Goal: Transaction & Acquisition: Purchase product/service

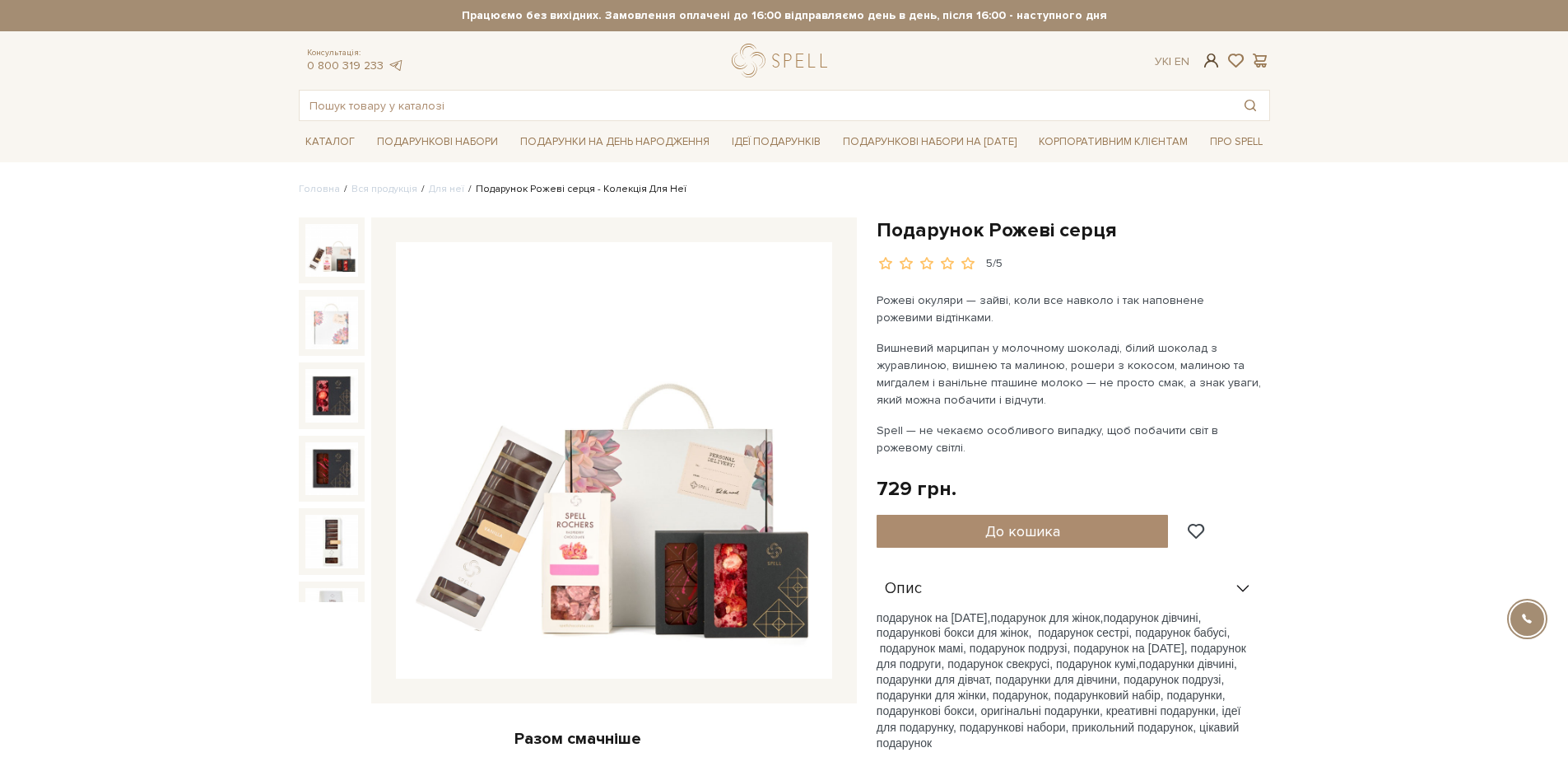
type input "vnaeya@gmail.com"
click at [1211, 63] on span at bounding box center [1210, 61] width 20 height 17
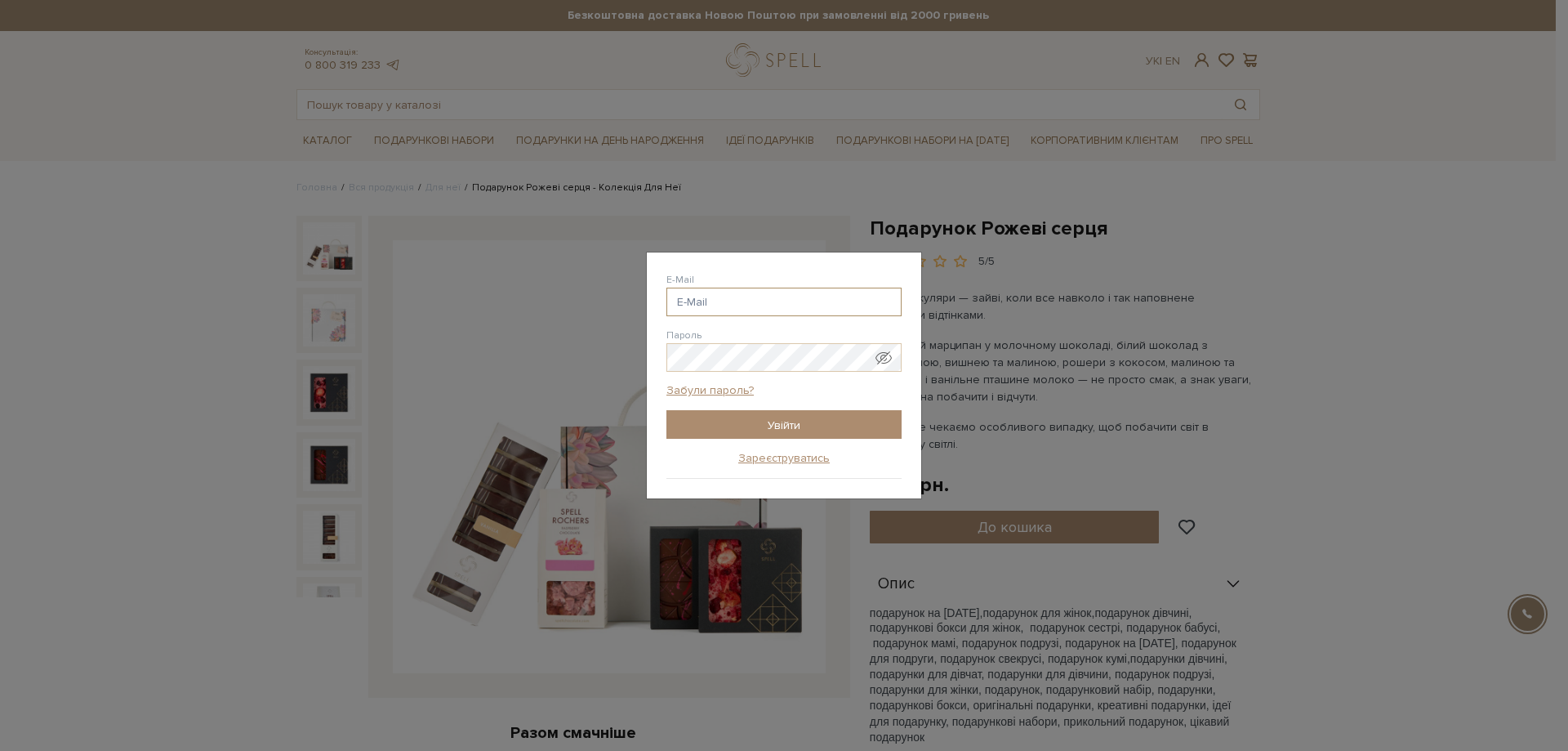
click at [785, 307] on input "E-Mail" at bounding box center [784, 302] width 235 height 29
type input "vnaeya@gmail.com"
click at [749, 431] on input "Увійти" at bounding box center [784, 425] width 235 height 29
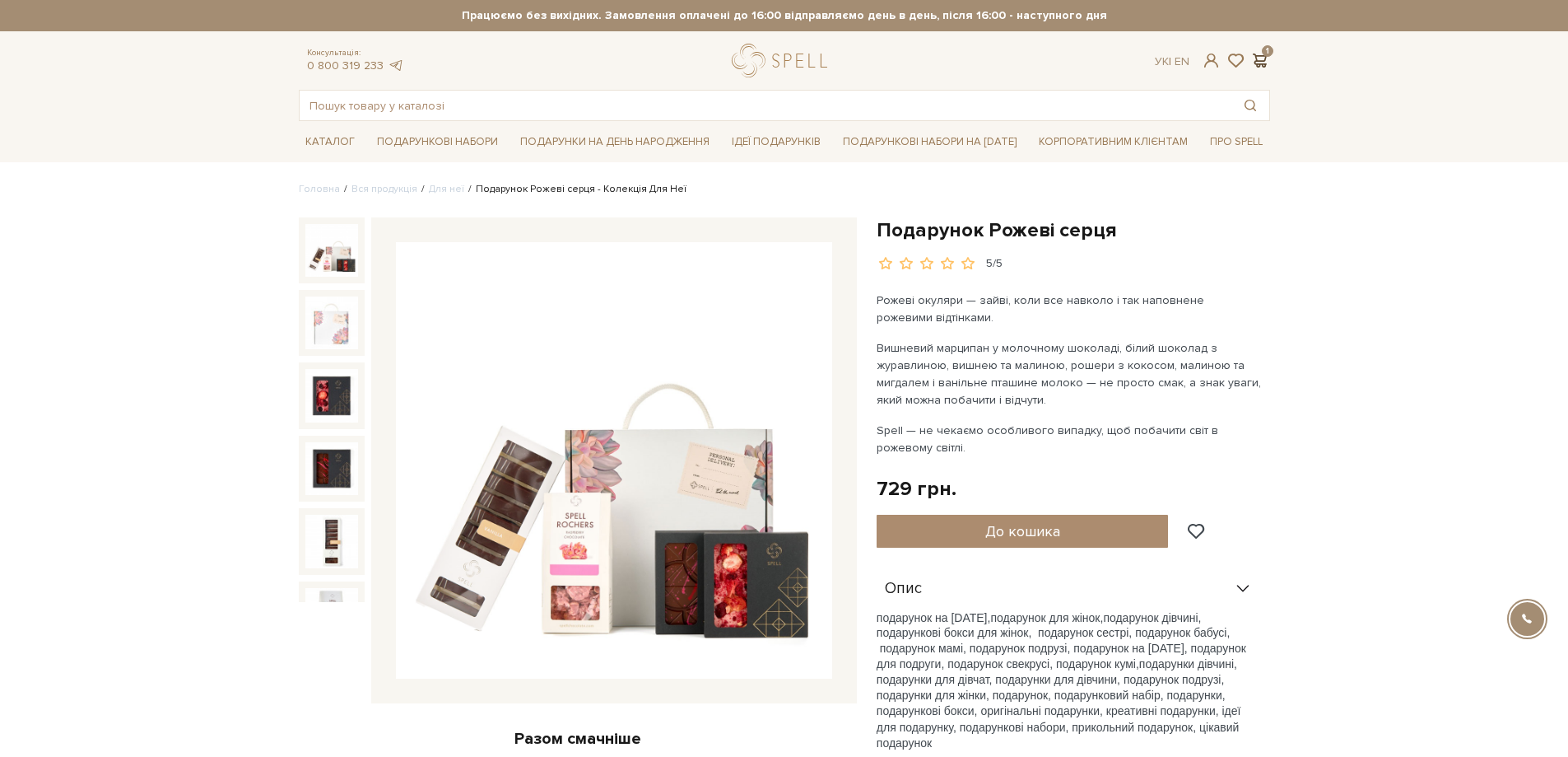
click at [1262, 59] on span at bounding box center [1261, 61] width 20 height 17
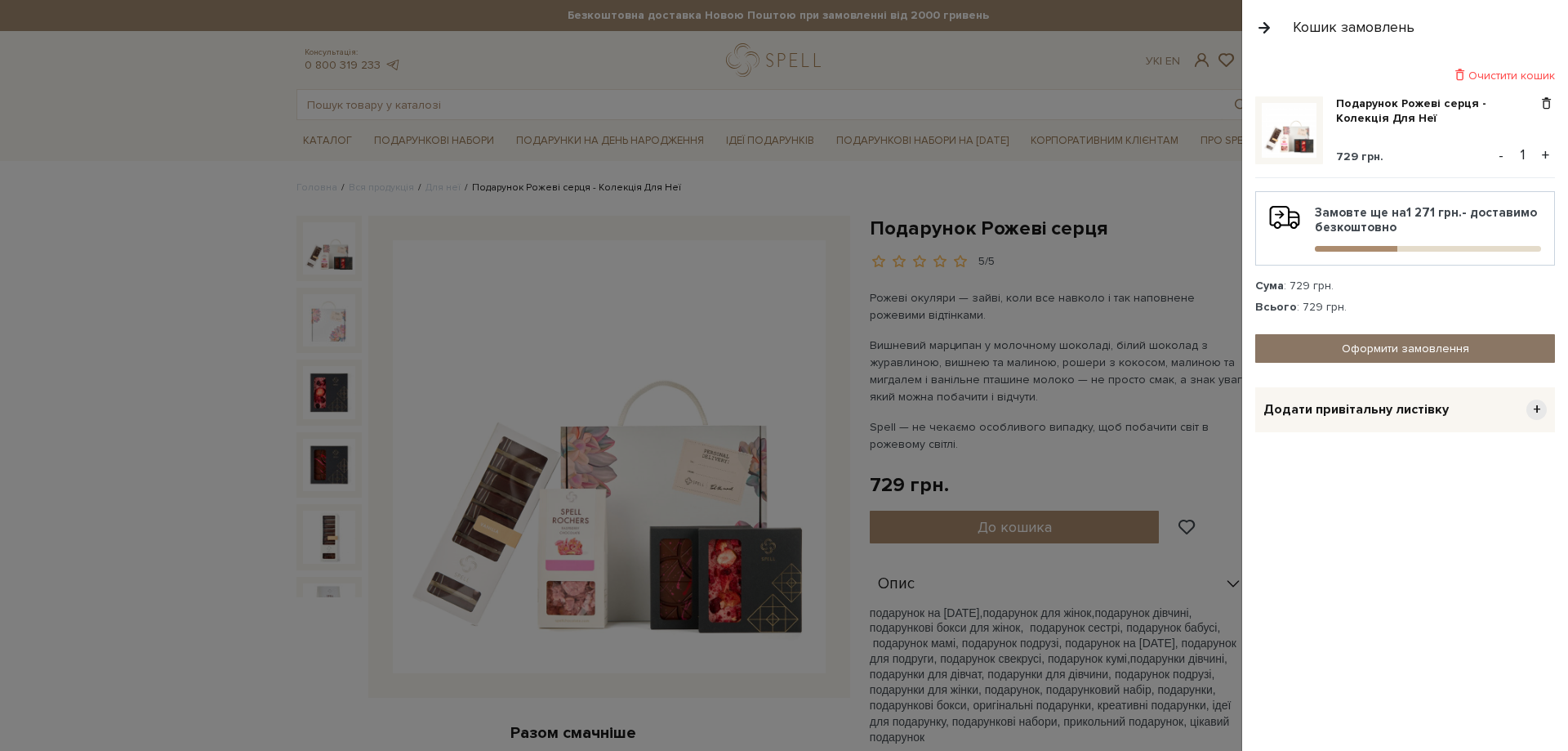
click at [1334, 349] on link "Оформити замовлення" at bounding box center [1405, 348] width 299 height 29
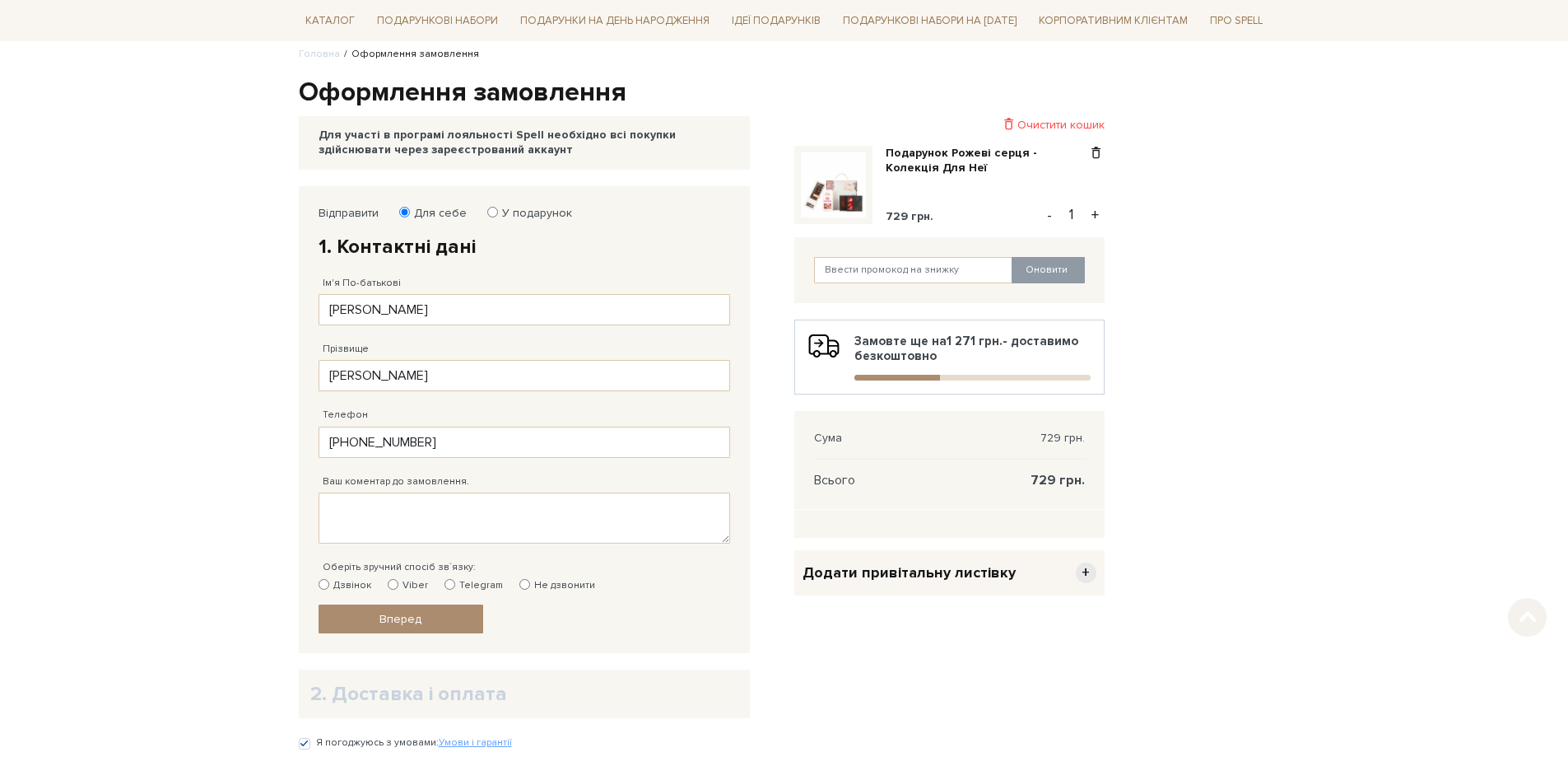
scroll to position [165, 0]
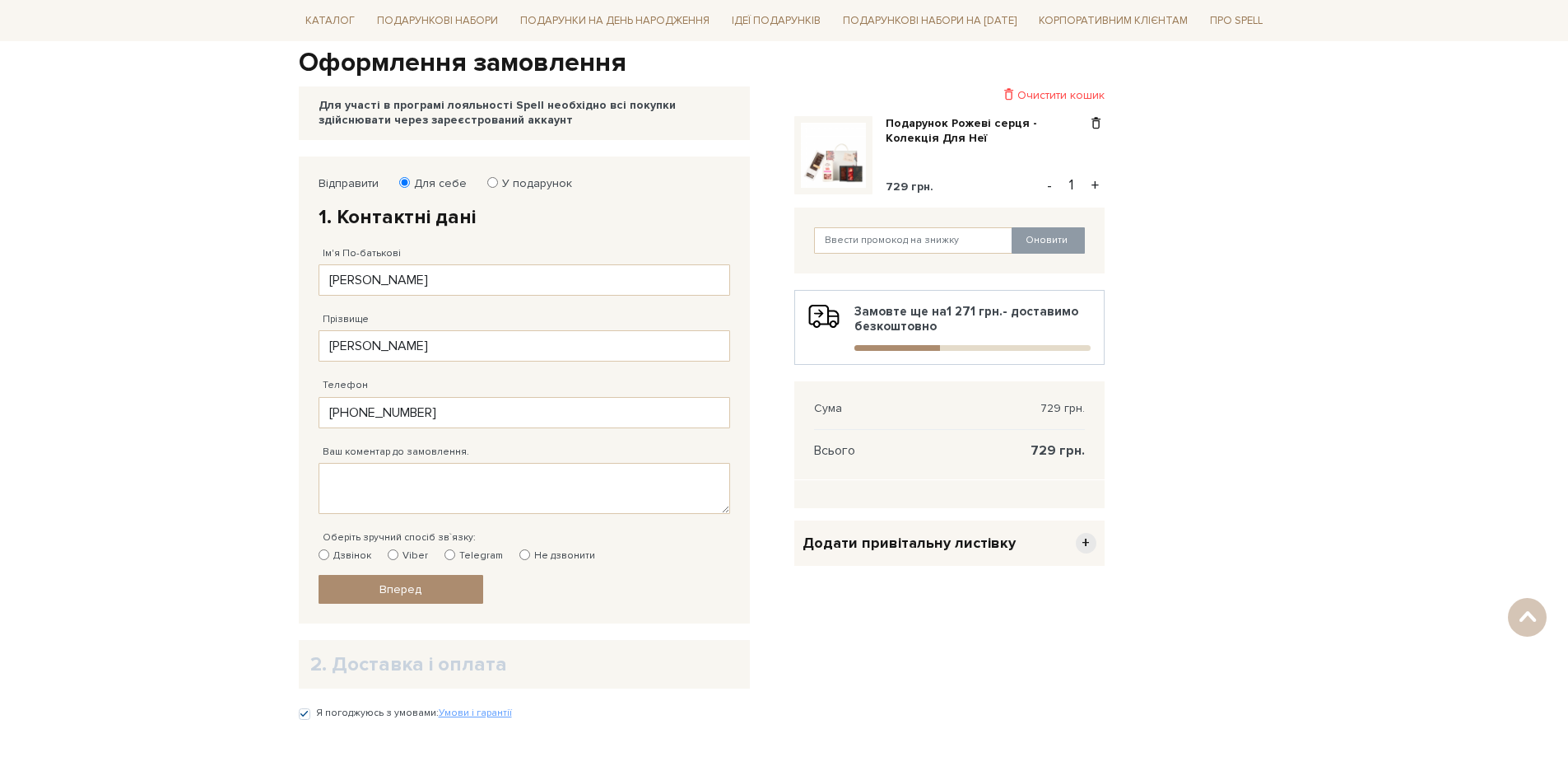
click at [390, 556] on input "Viber" at bounding box center [392, 554] width 11 height 11
radio input "true"
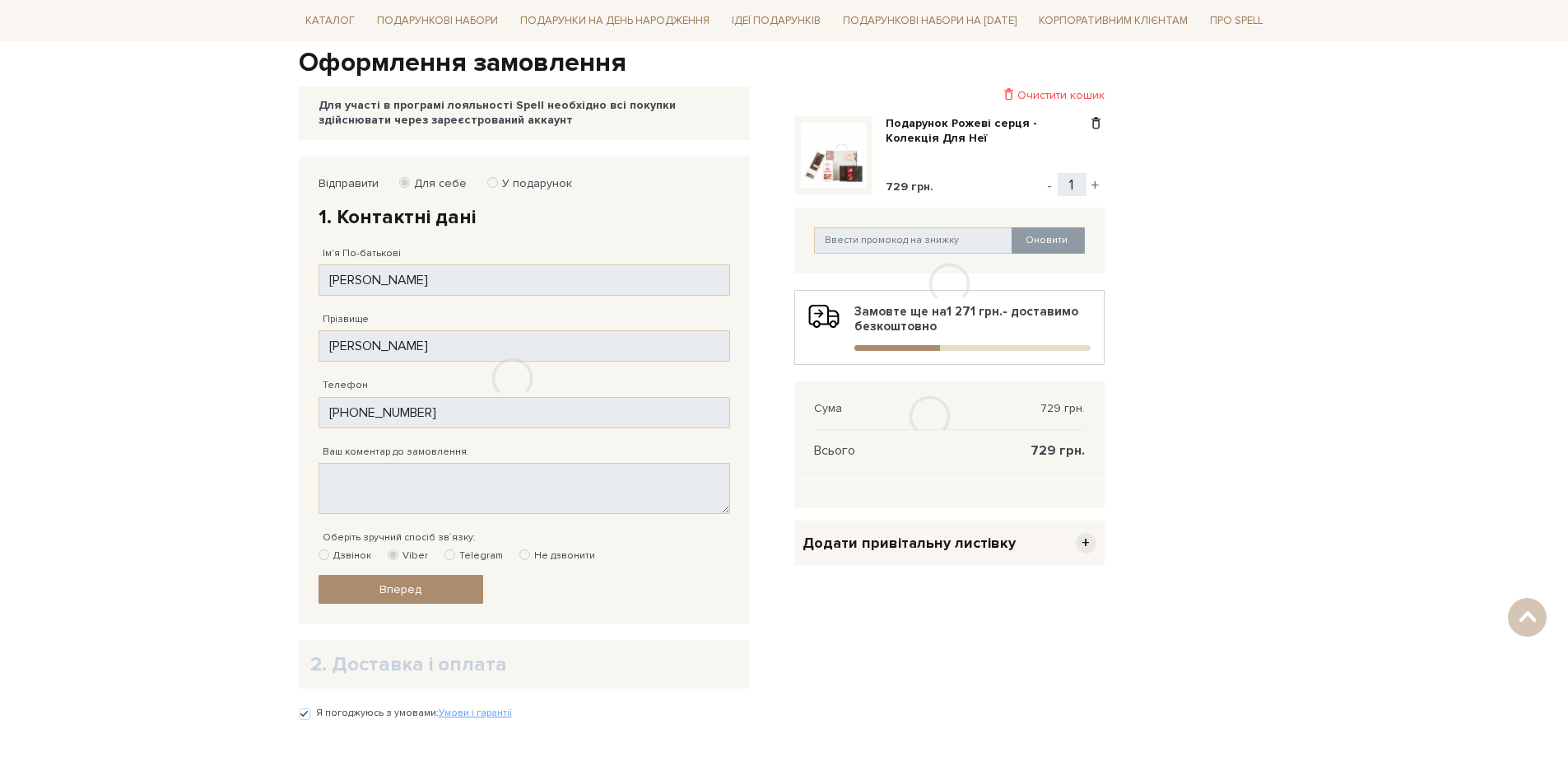
click at [202, 466] on body "Подарункові набори SALE Корпоративним клієнтам Доставка і оплата Консультація: …" at bounding box center [784, 398] width 1568 height 1126
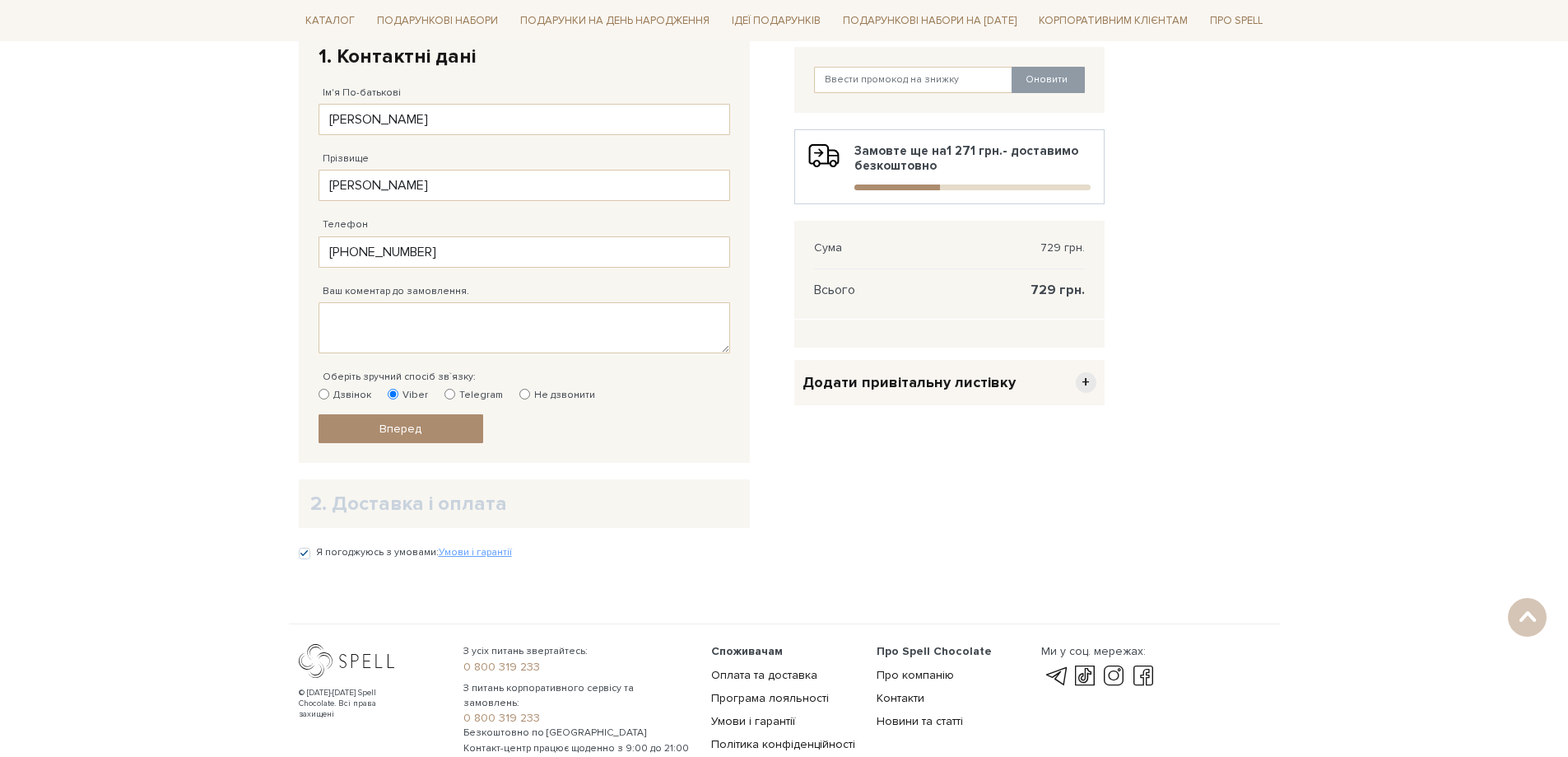
scroll to position [330, 0]
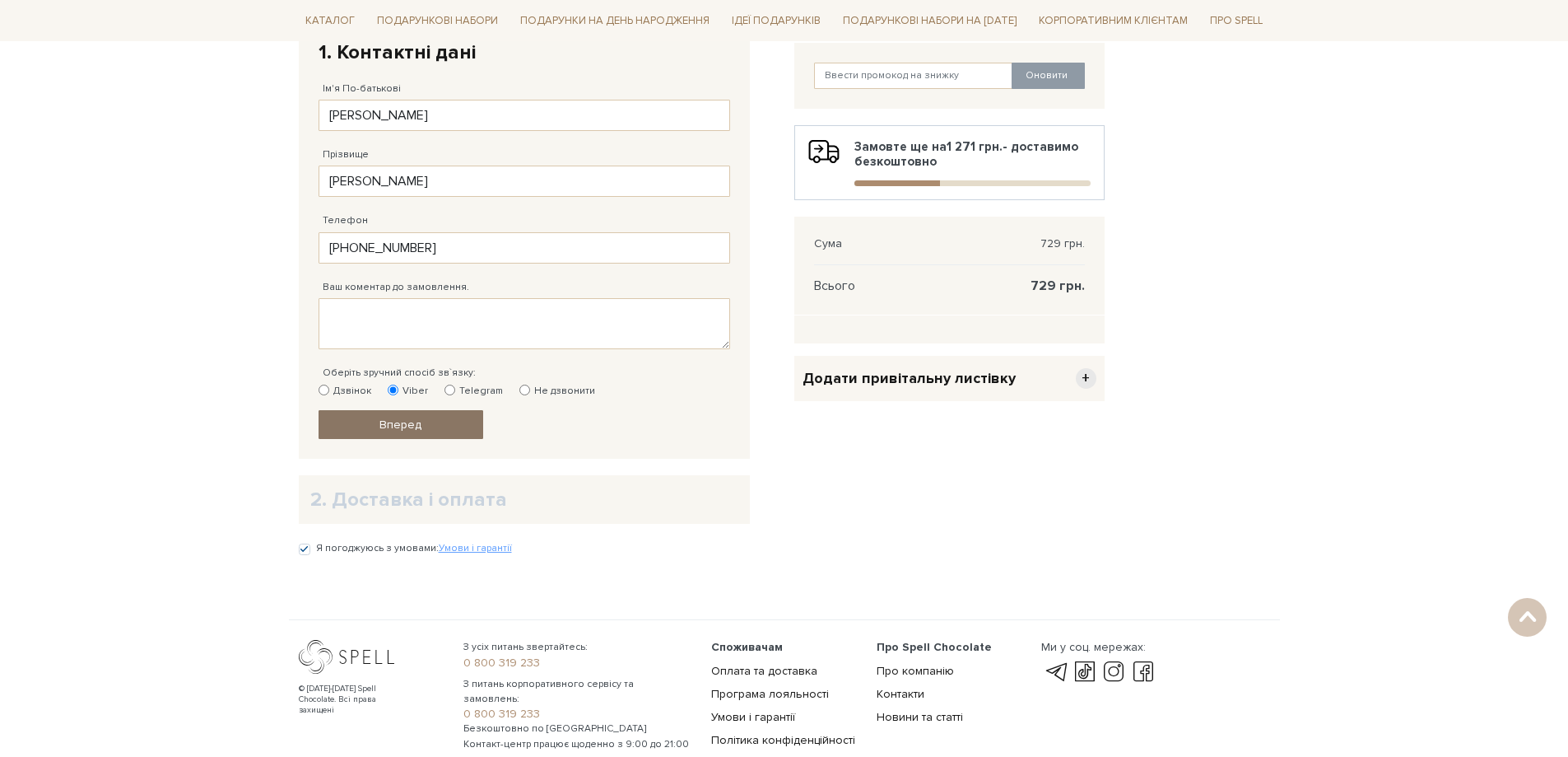
click at [353, 425] on link "Вперед" at bounding box center [401, 424] width 165 height 29
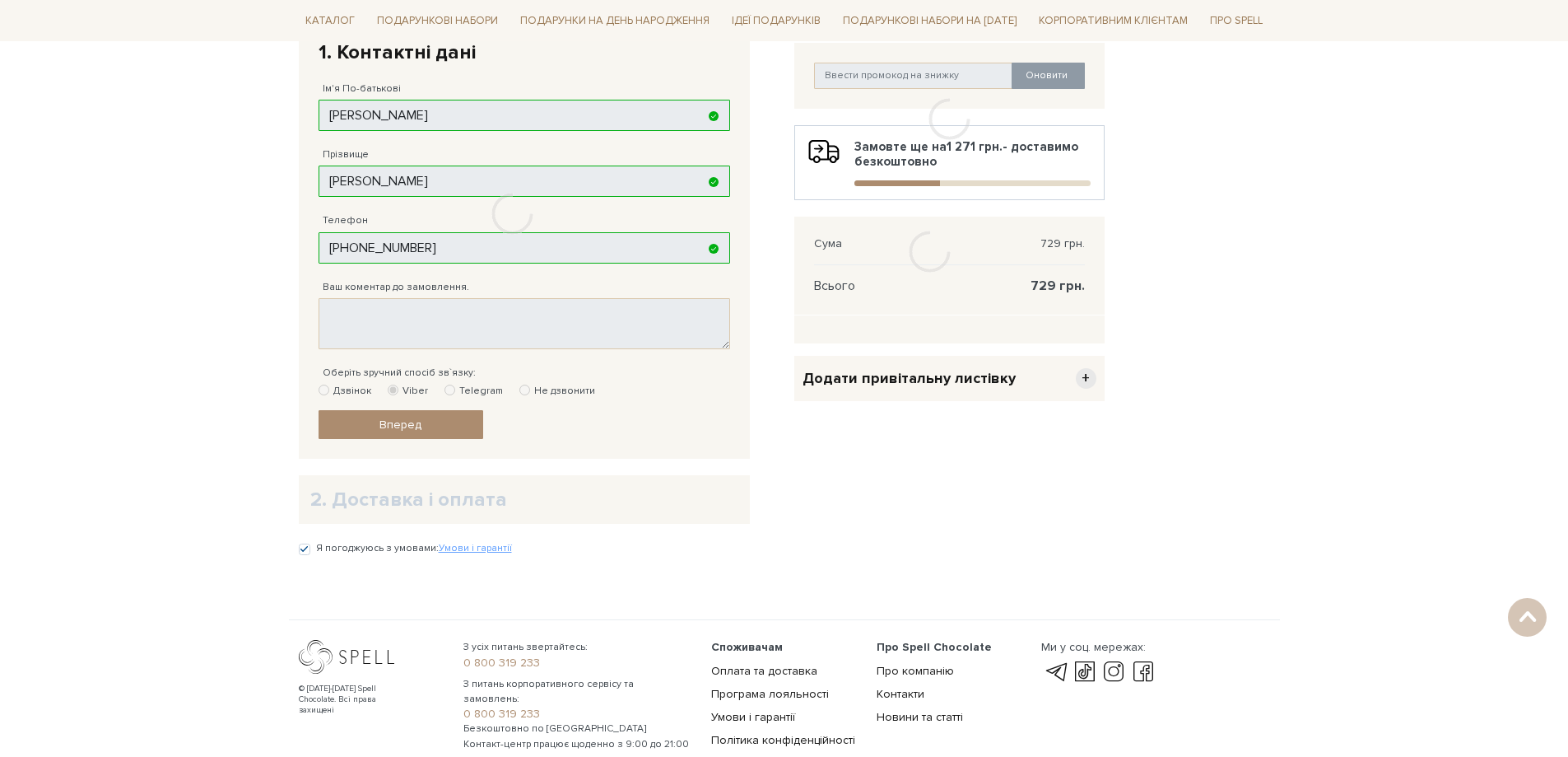
scroll to position [321, 0]
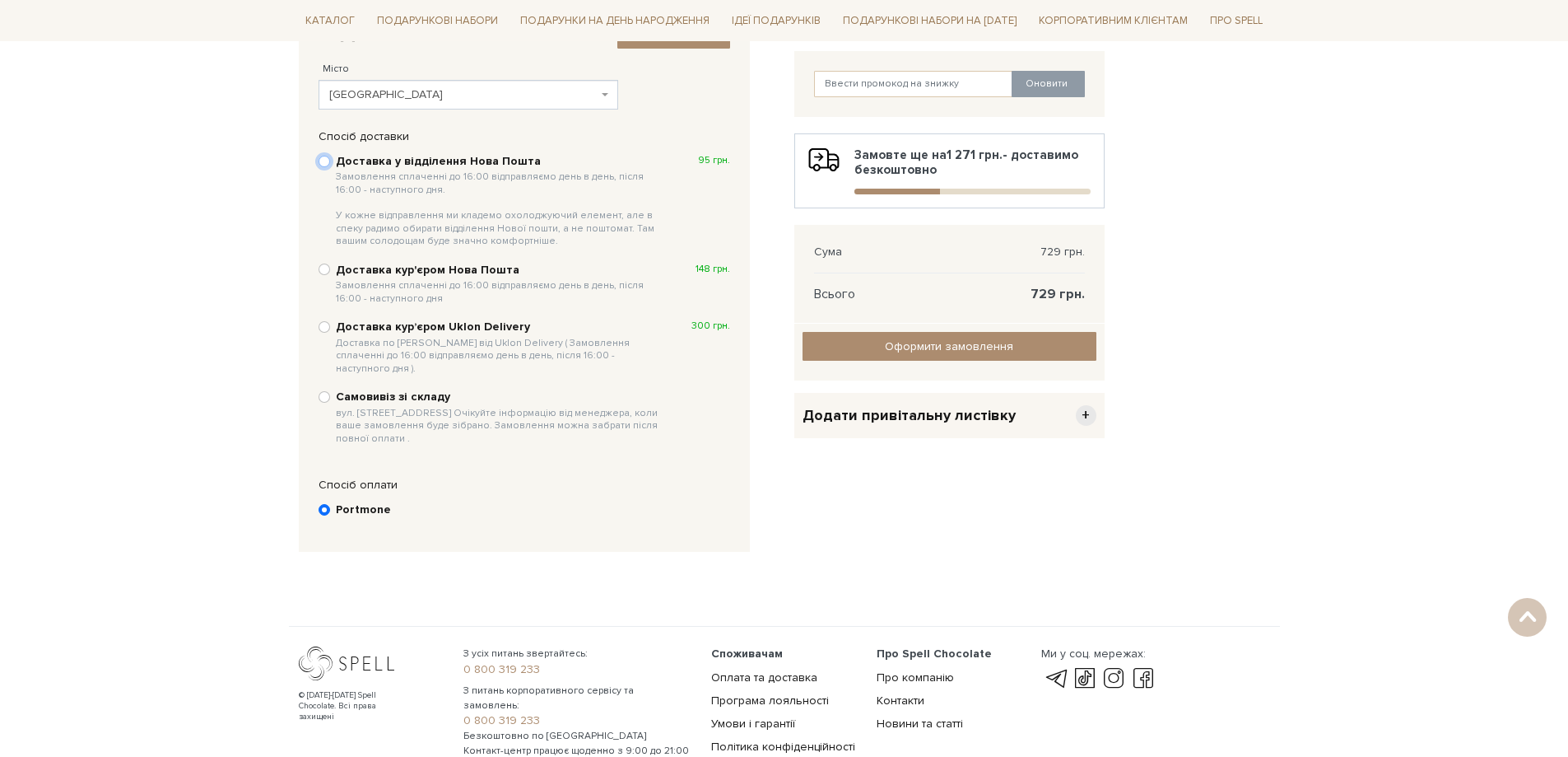
click at [325, 159] on input "Доставка у відділення Нова Пошта Замовлення сплаченні до 16:00 відправляємо ден…" at bounding box center [325, 161] width 12 height 12
radio input "true"
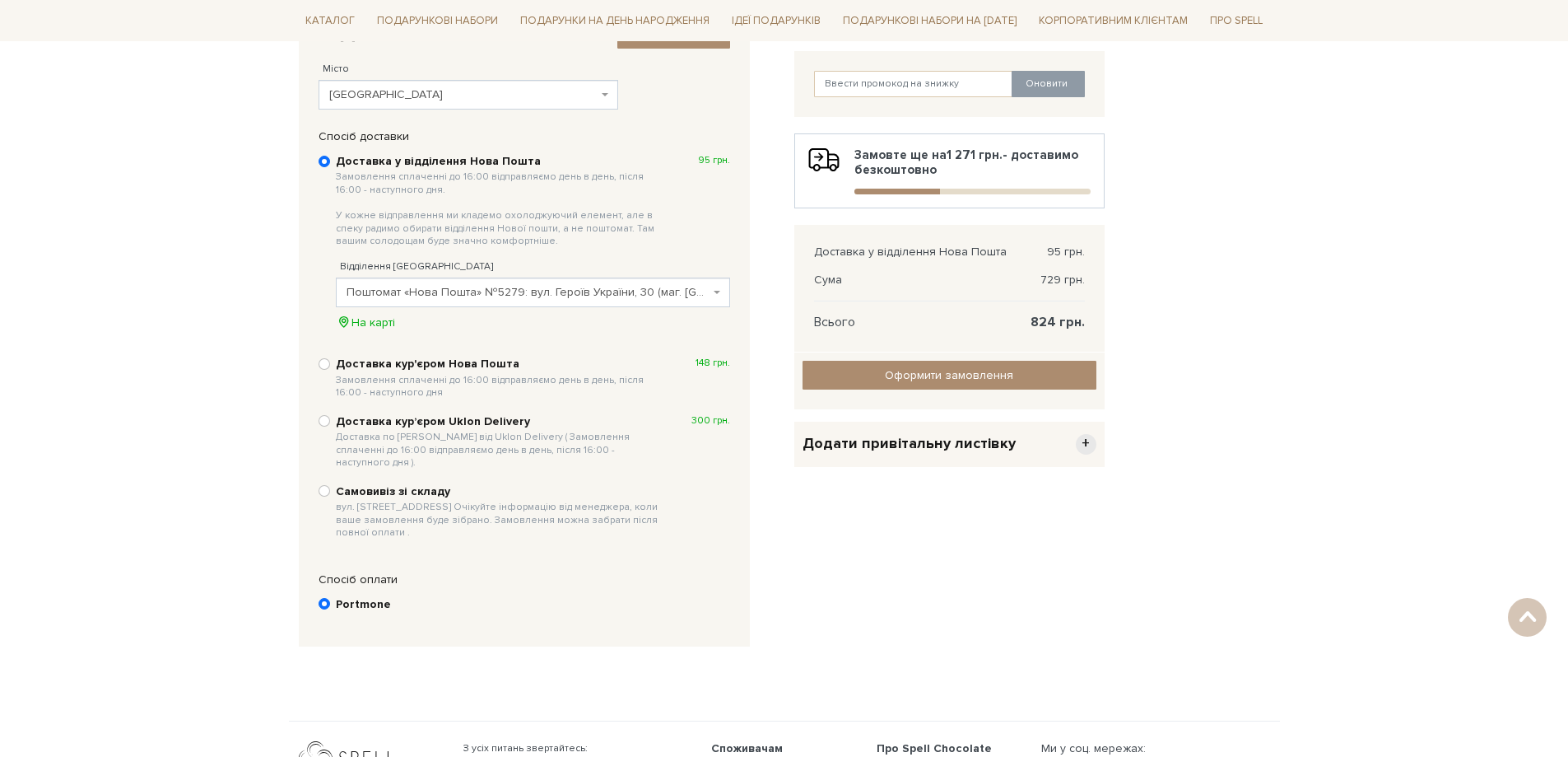
click at [432, 289] on span "Поштомат «Нова Пошта» №5279: вул. Героїв України, 30 (маг. АТБ)" at bounding box center [528, 292] width 363 height 16
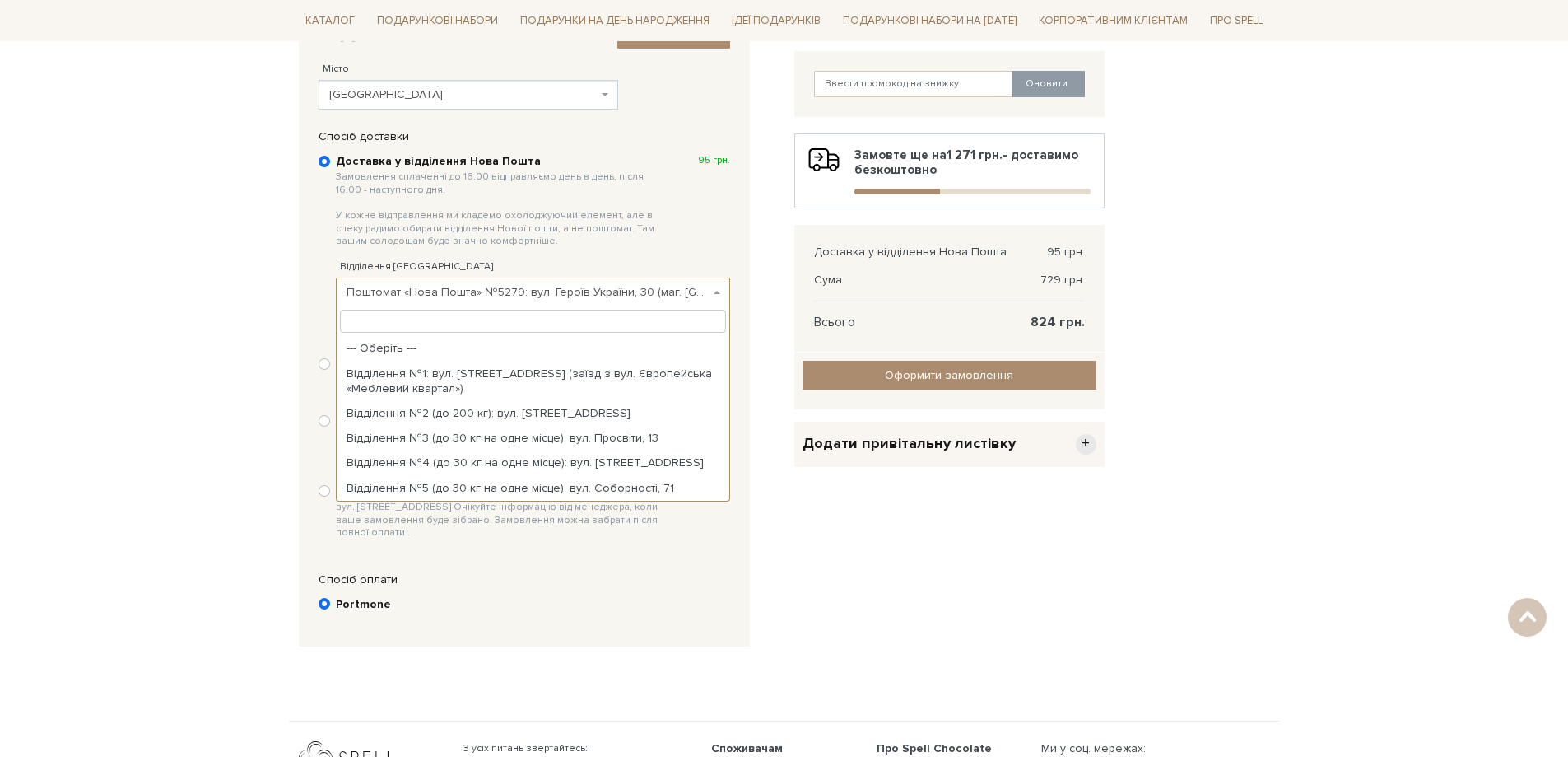
scroll to position [2182, 0]
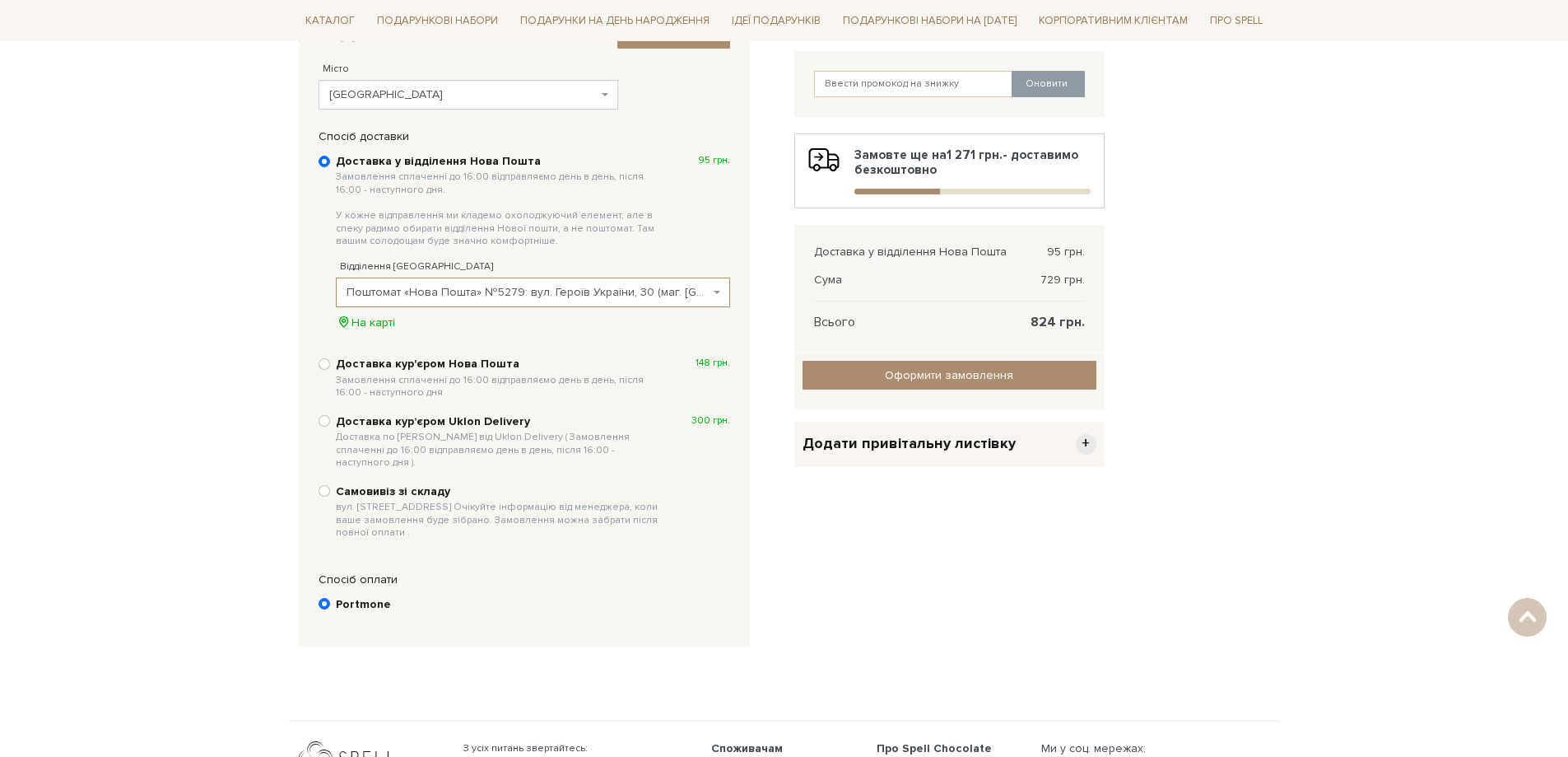
click at [248, 318] on body "Подарункові набори SALE Корпоративним клієнтам Доставка і оплата Консультація: …" at bounding box center [784, 287] width 1568 height 1218
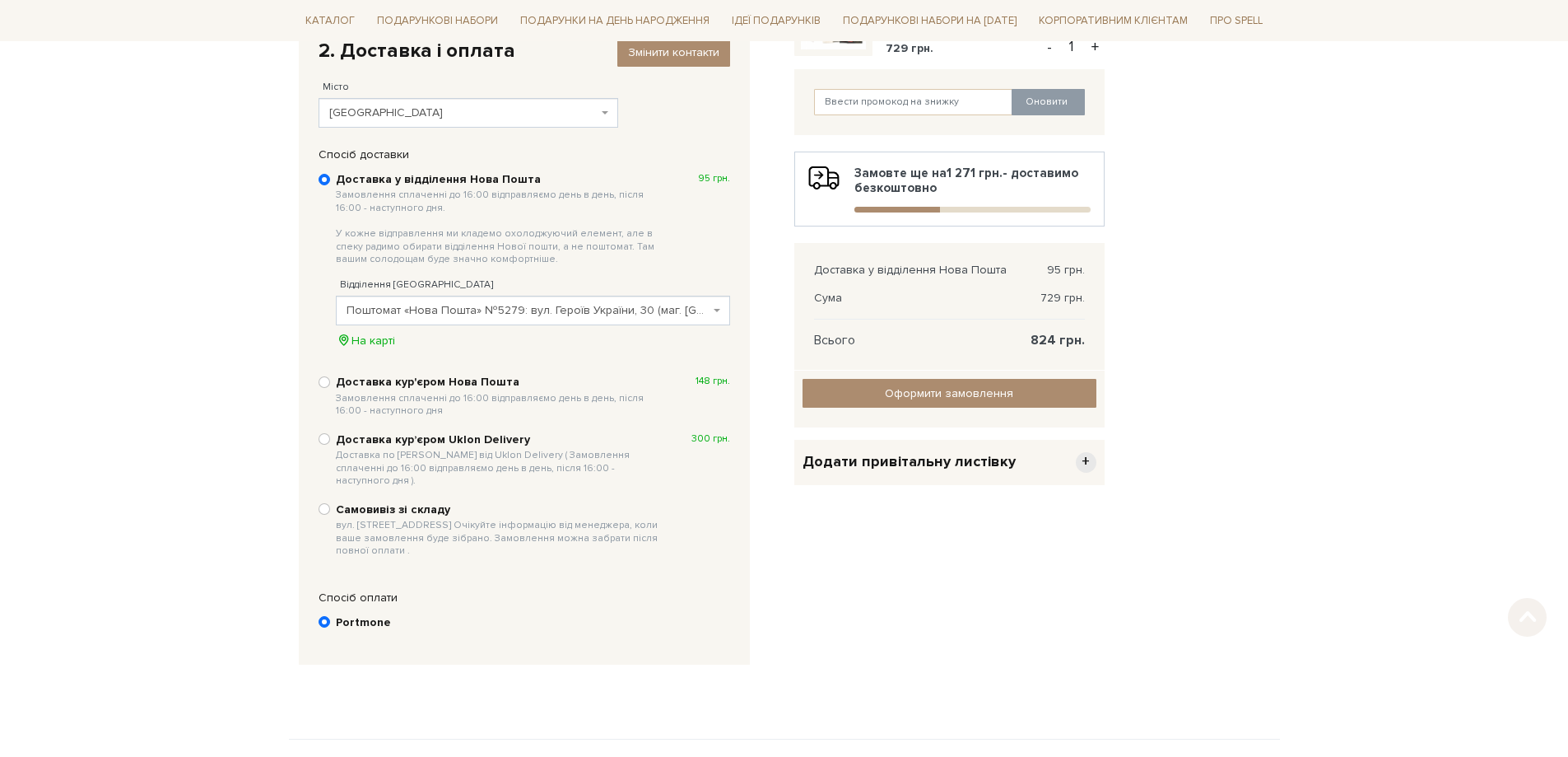
scroll to position [330, 0]
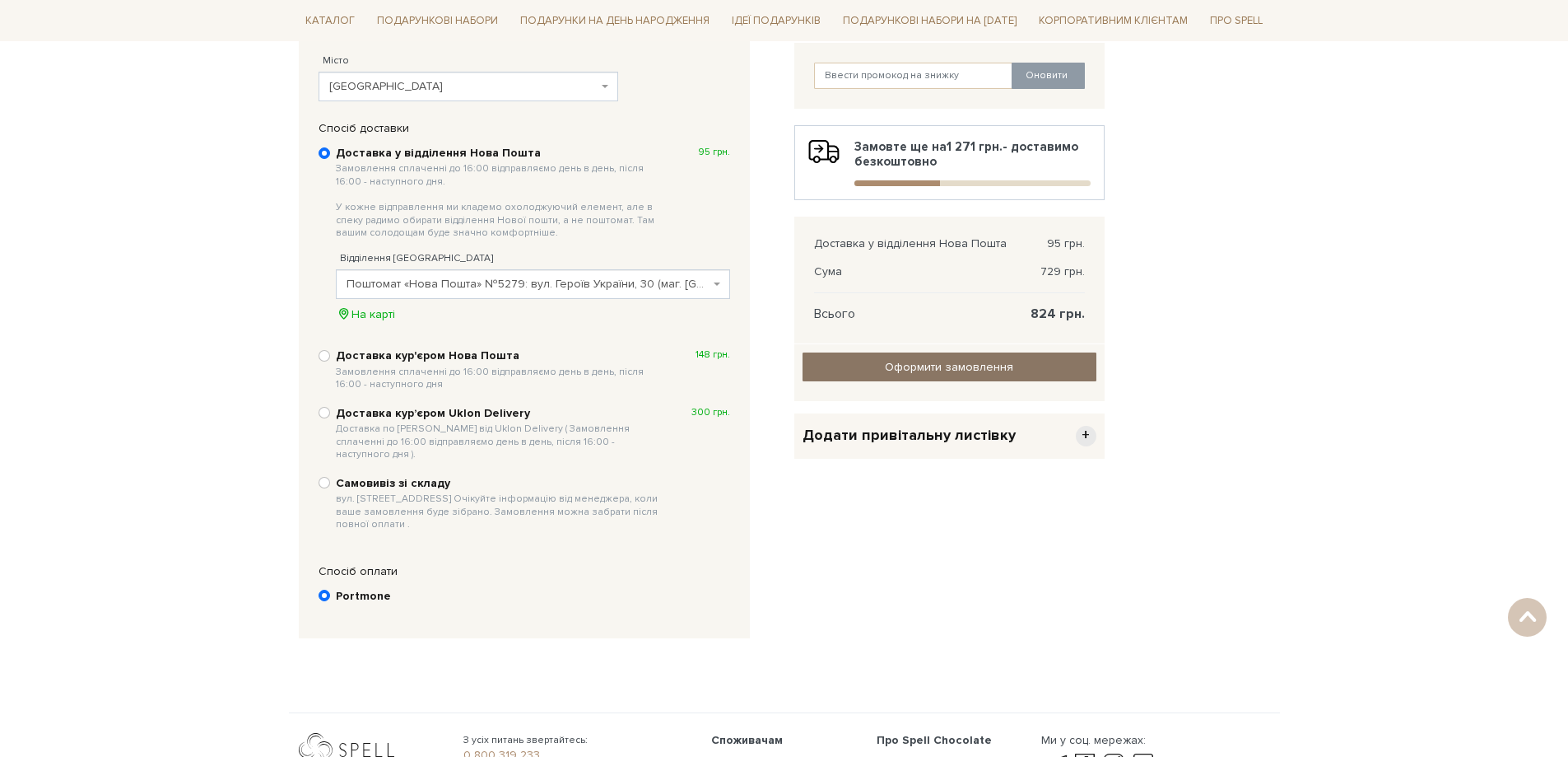
click at [882, 361] on input "Оформити замовлення" at bounding box center [949, 367] width 294 height 29
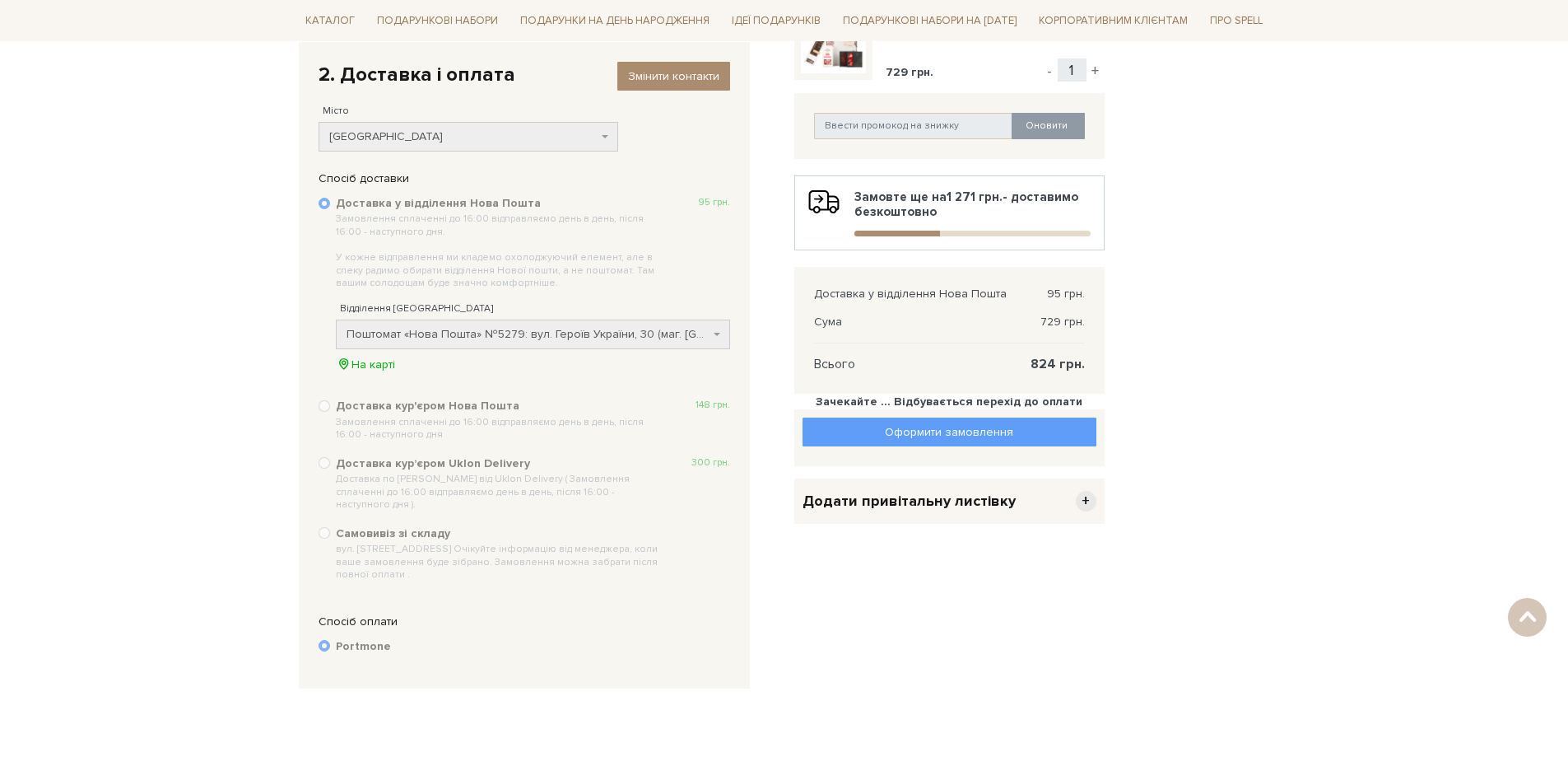
scroll to position [82, 0]
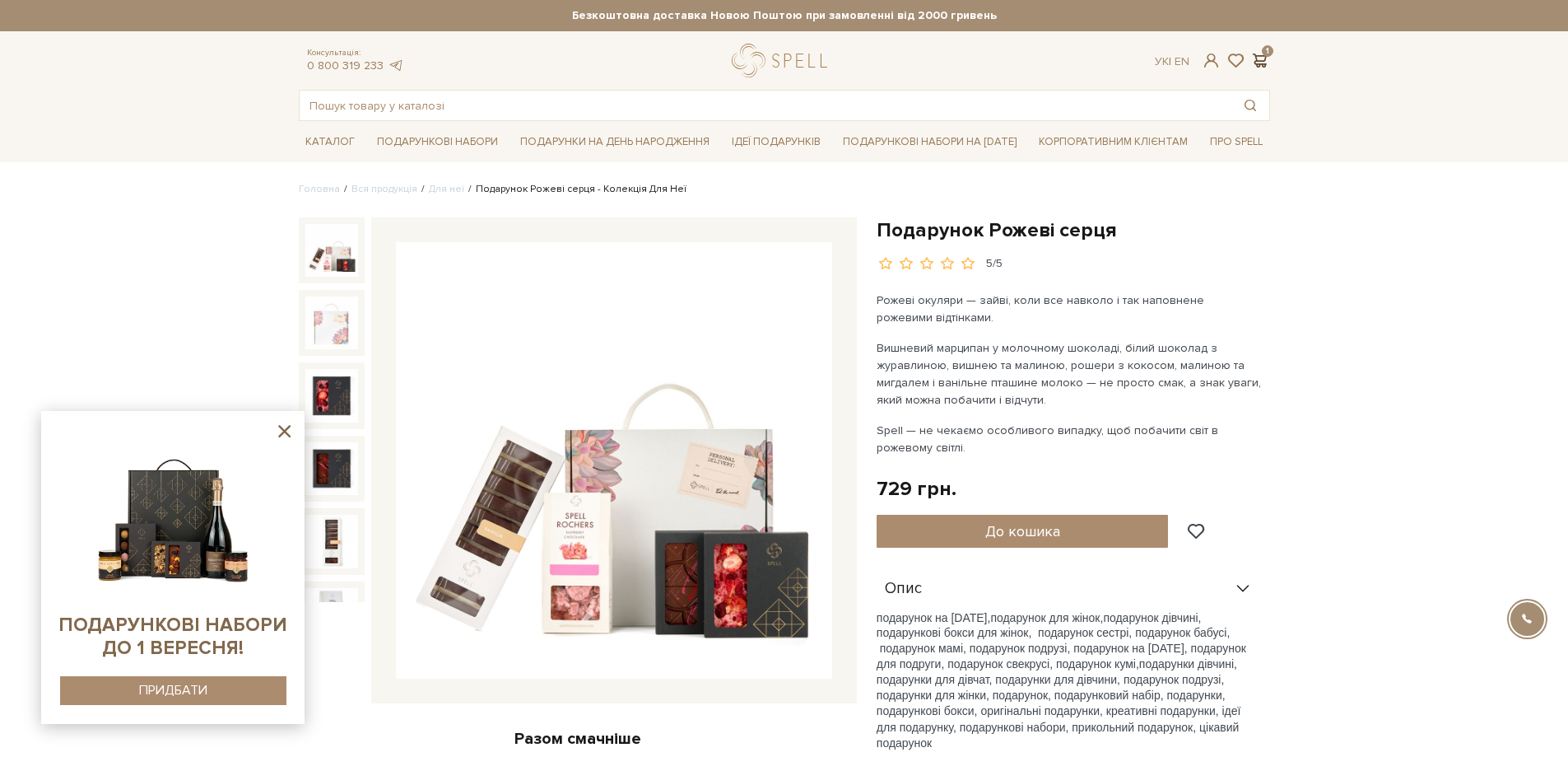
click at [1262, 56] on span at bounding box center [1261, 61] width 20 height 17
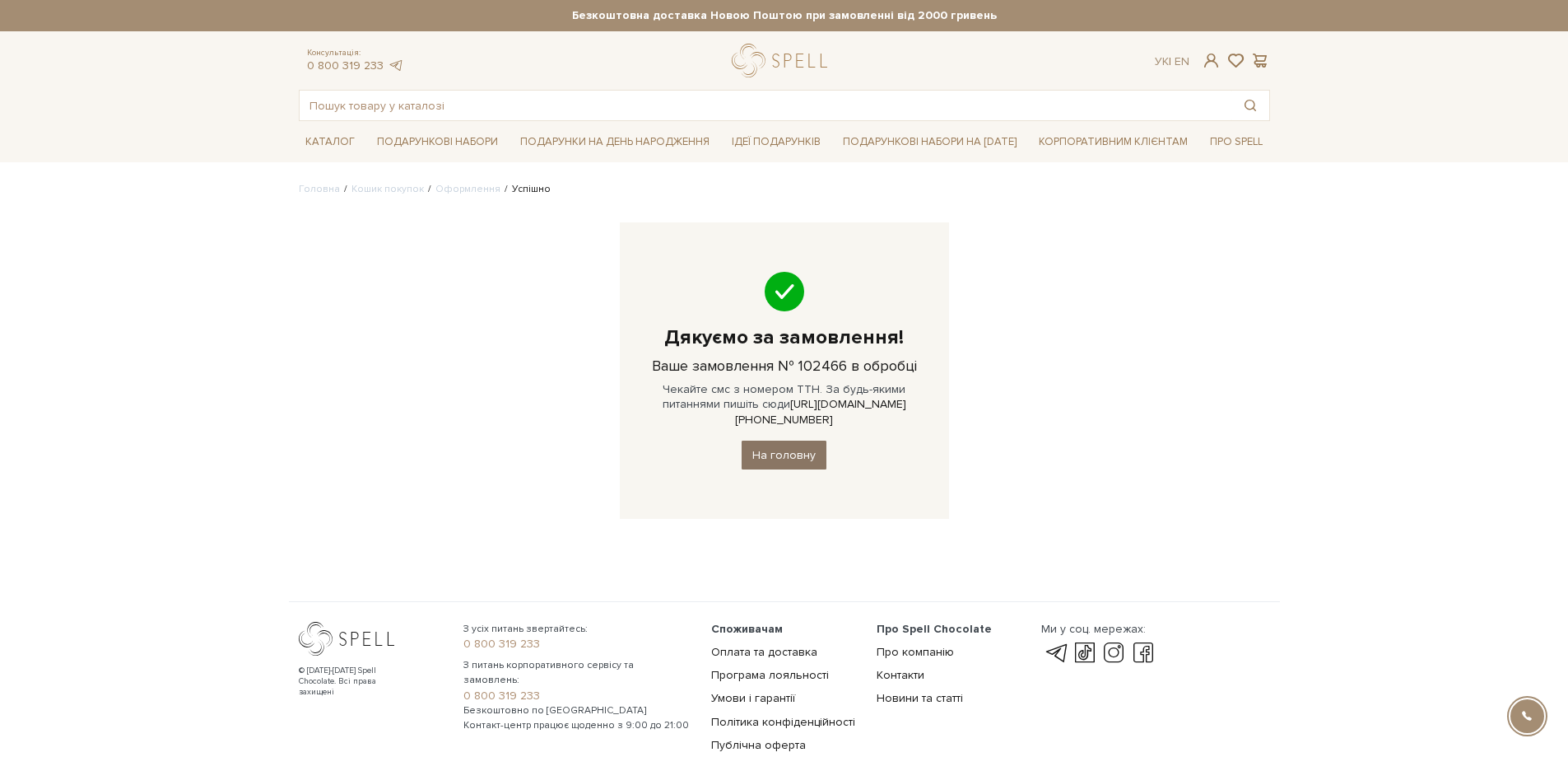
click at [809, 441] on link "На головну" at bounding box center [784, 455] width 85 height 29
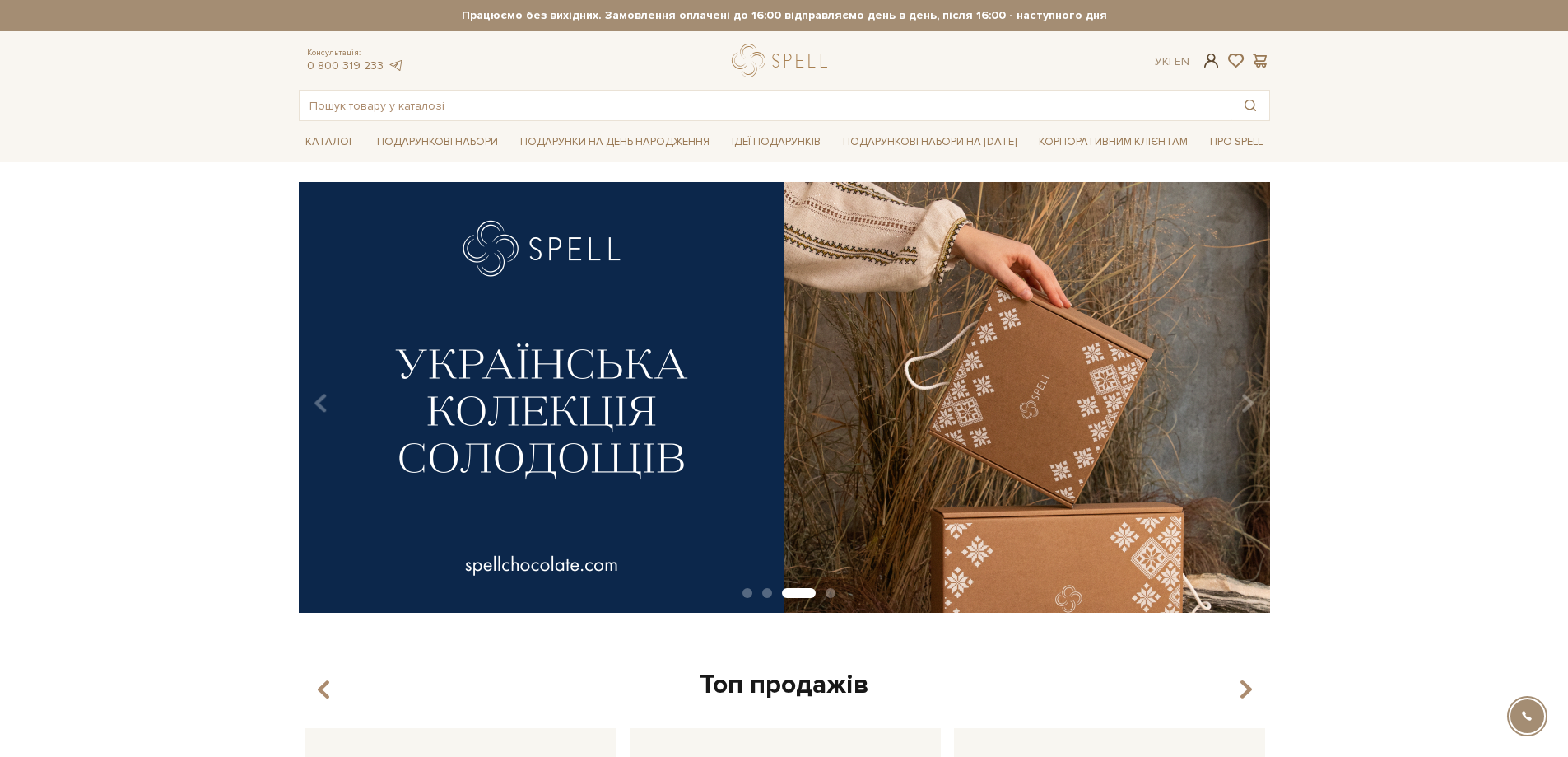
click at [1211, 61] on span at bounding box center [1210, 61] width 20 height 17
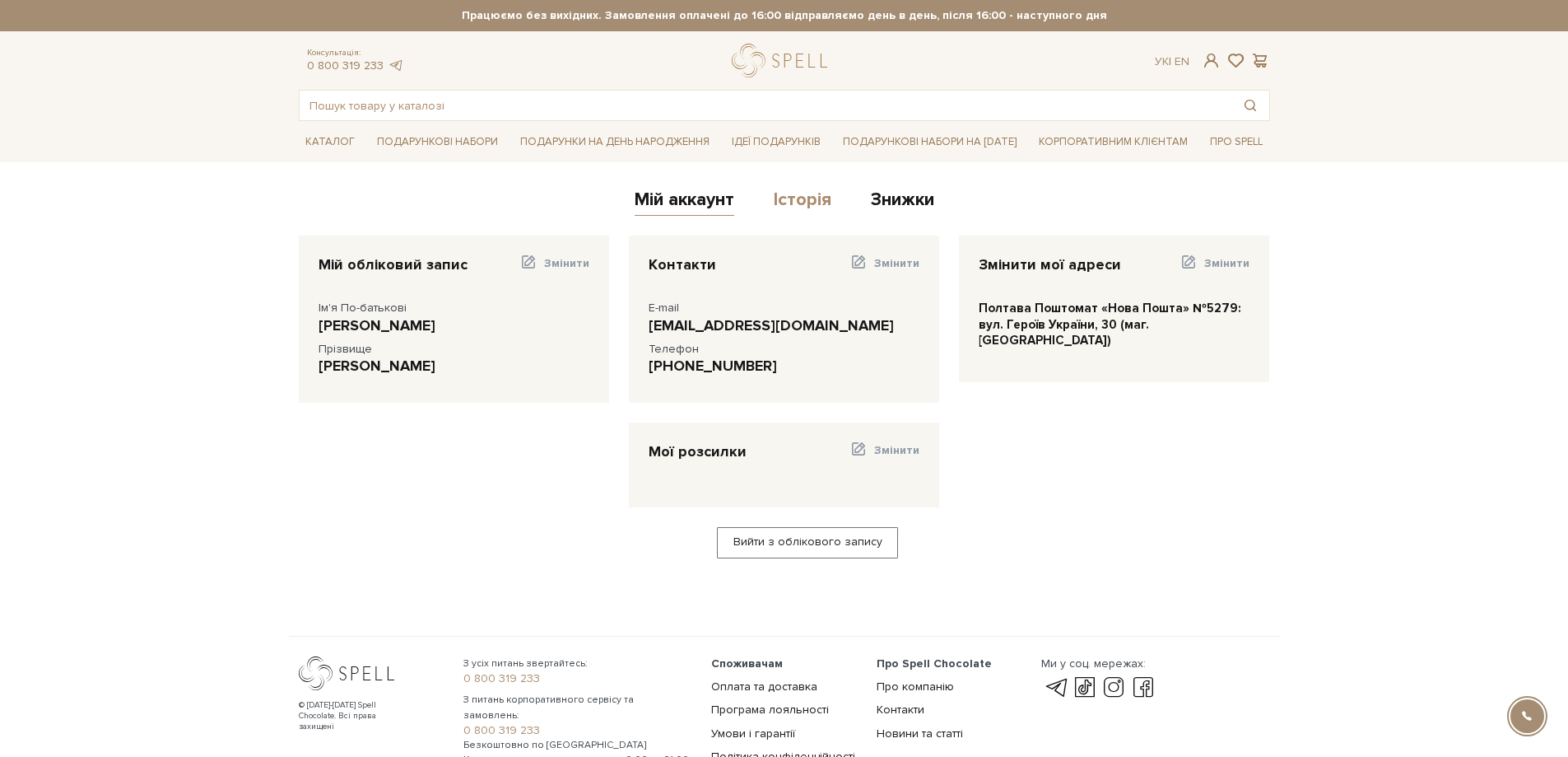
click at [783, 199] on link "Історія" at bounding box center [803, 203] width 58 height 27
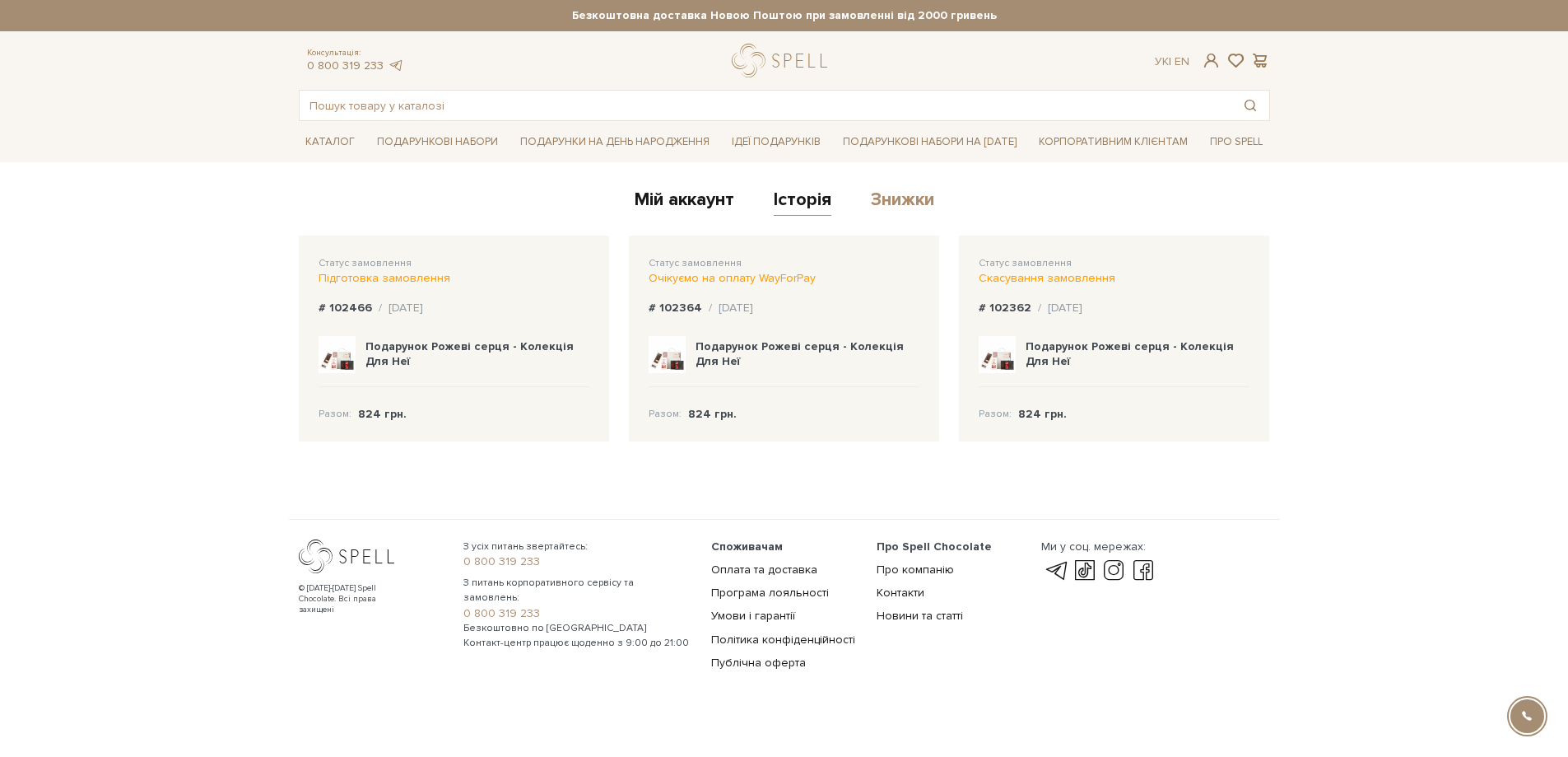
click at [912, 201] on link "Знижки" at bounding box center [903, 203] width 64 height 27
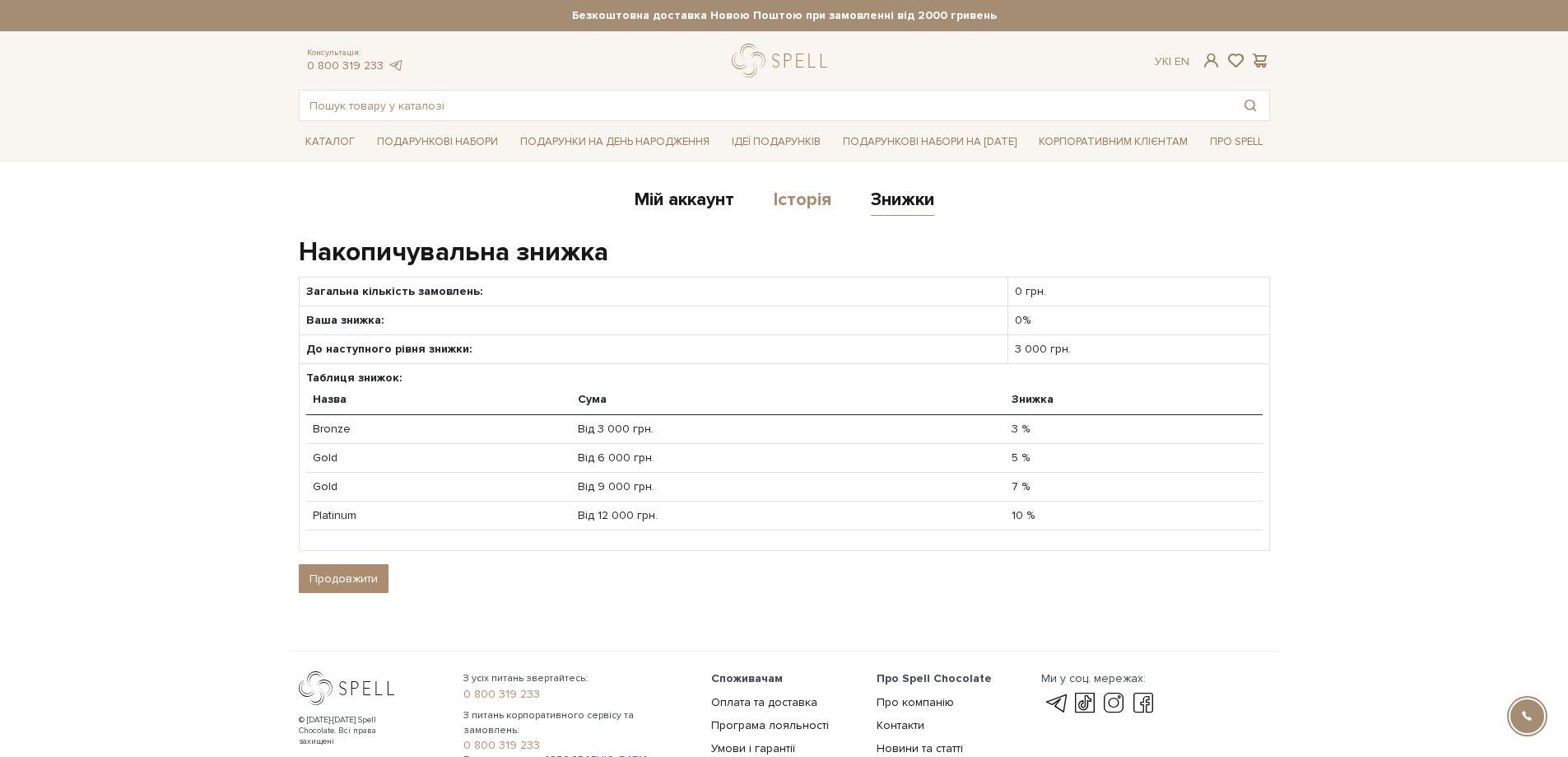
click at [781, 198] on link "Історія" at bounding box center [803, 203] width 58 height 27
